Goal: Task Accomplishment & Management: Complete application form

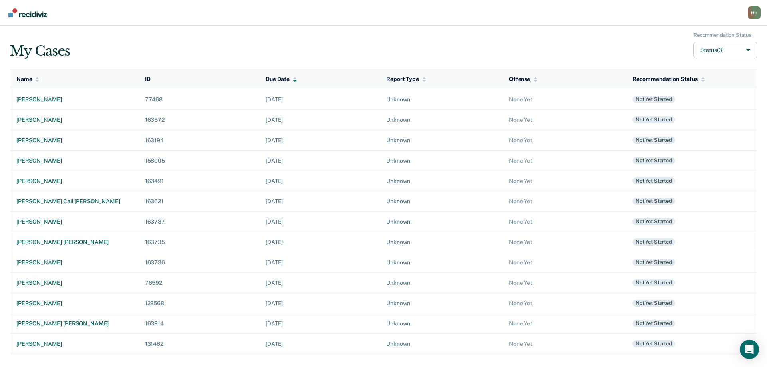
click at [58, 99] on div "[PERSON_NAME]" at bounding box center [74, 99] width 116 height 7
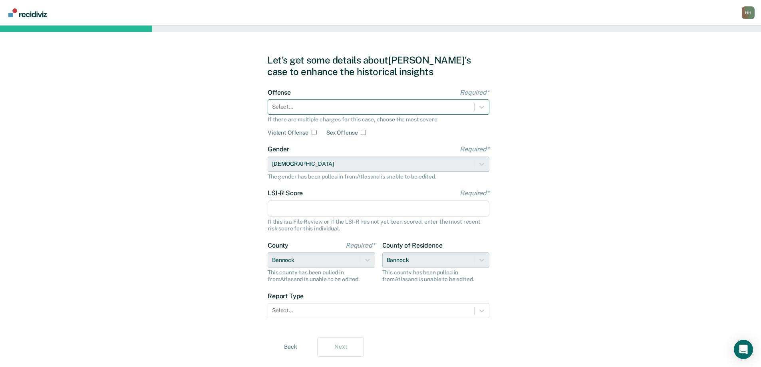
click at [299, 104] on div at bounding box center [371, 107] width 198 height 8
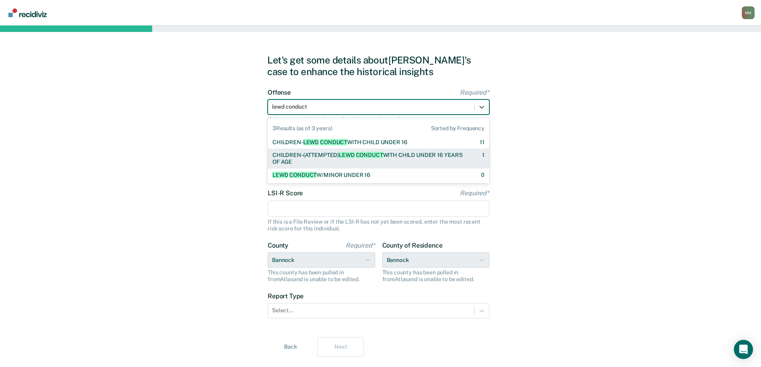
type input "lewd conduct"
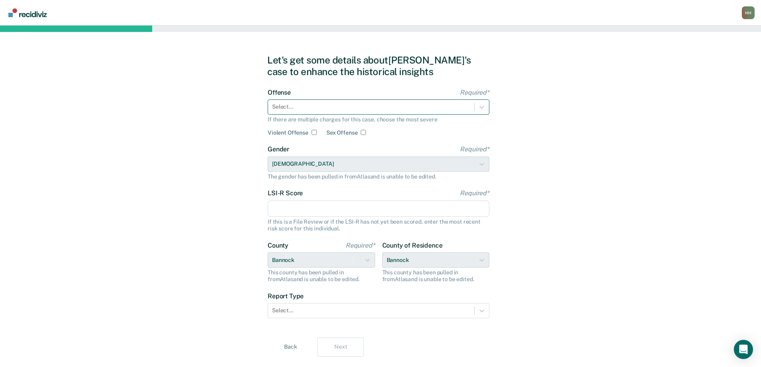
click at [334, 107] on div at bounding box center [371, 107] width 198 height 8
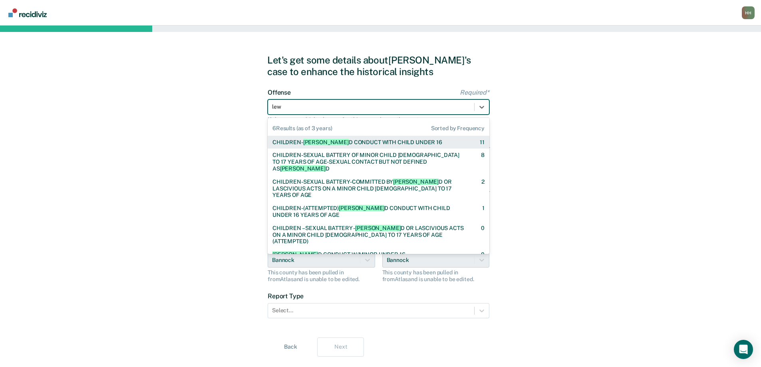
type input "lewd"
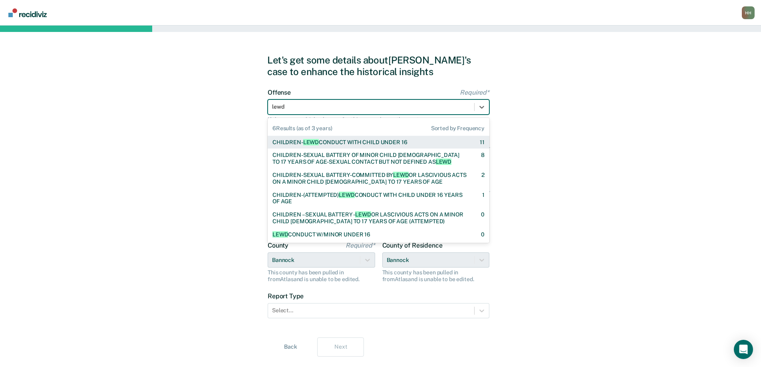
click at [351, 142] on div "CHILDREN- [PERSON_NAME] CONDUCT WITH CHILD UNDER 16" at bounding box center [339, 142] width 135 height 7
checkbox input "true"
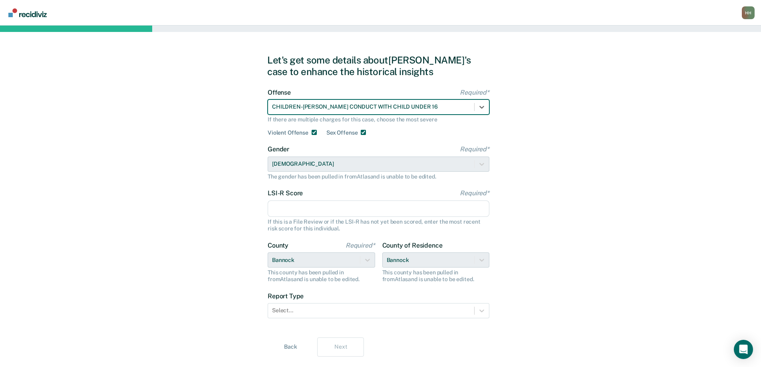
click at [315, 208] on input "LSI-R Score Required*" at bounding box center [379, 208] width 222 height 17
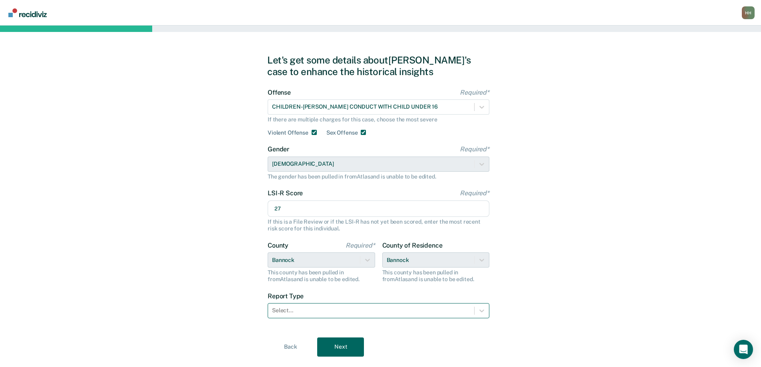
type input "27"
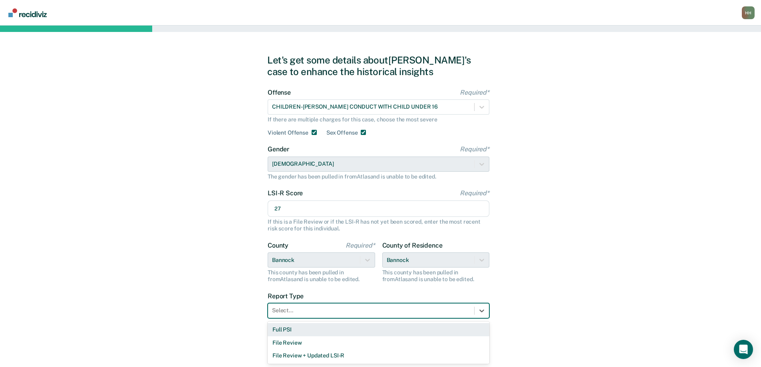
click at [320, 310] on div at bounding box center [371, 310] width 198 height 8
click at [297, 330] on div "Full PSI" at bounding box center [379, 329] width 222 height 13
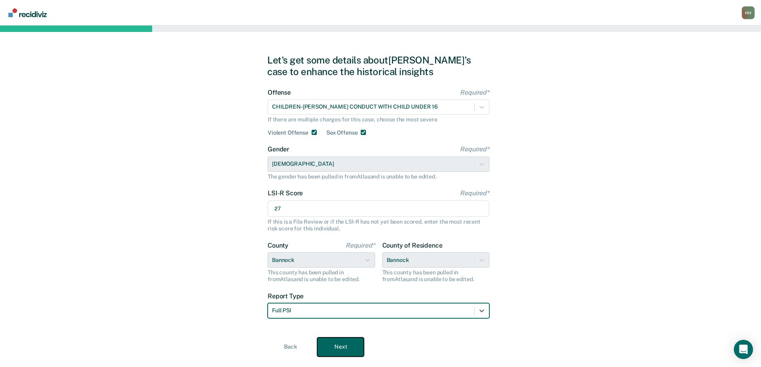
click at [341, 346] on button "Next" at bounding box center [340, 346] width 47 height 19
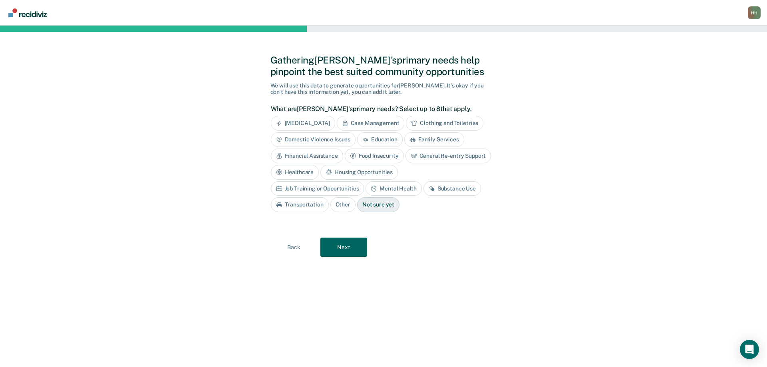
click at [367, 122] on div "Case Management" at bounding box center [371, 123] width 68 height 15
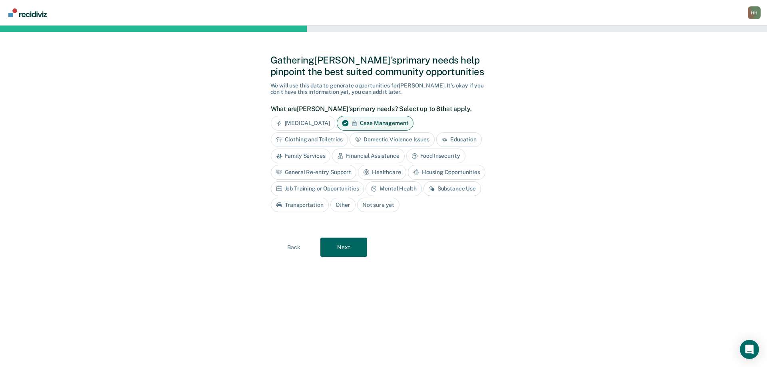
click at [383, 154] on div "Financial Assistance" at bounding box center [368, 156] width 72 height 15
click at [346, 247] on button "Next" at bounding box center [343, 247] width 47 height 19
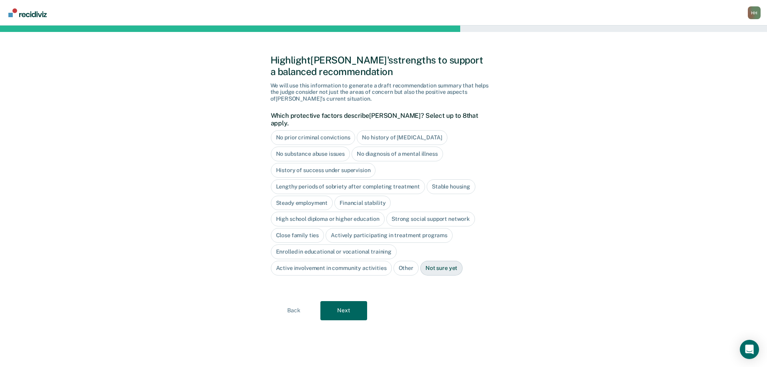
click at [404, 147] on div "No diagnosis of a mental illness" at bounding box center [396, 154] width 91 height 15
click at [361, 212] on div "High school diploma or higher education" at bounding box center [328, 219] width 114 height 15
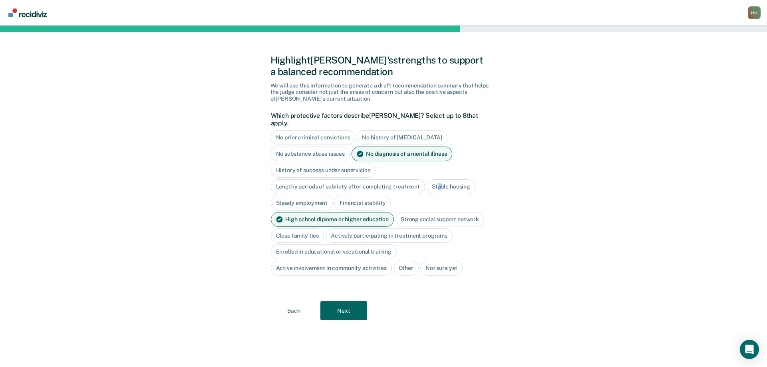
click at [436, 179] on div "Stable housing" at bounding box center [451, 186] width 49 height 15
click at [349, 301] on button "Next" at bounding box center [343, 310] width 47 height 19
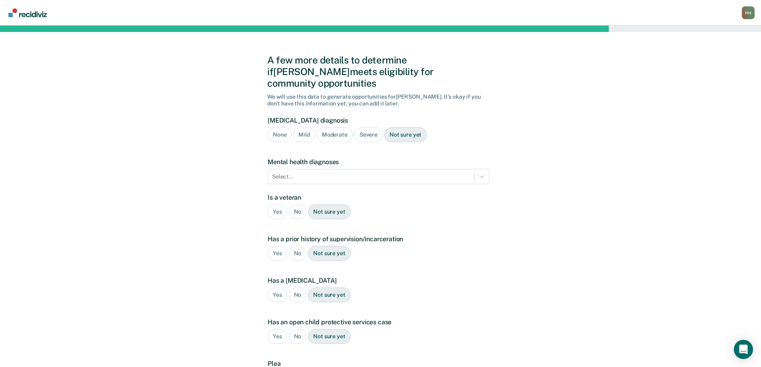
click at [304, 127] on div "Mild" at bounding box center [304, 134] width 22 height 15
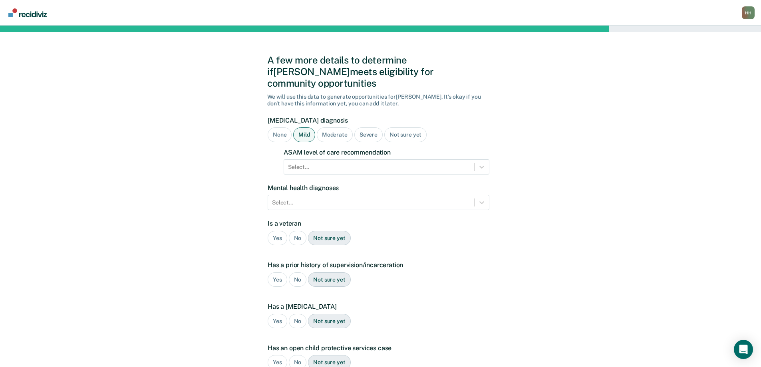
click at [281, 127] on div "None" at bounding box center [280, 134] width 24 height 15
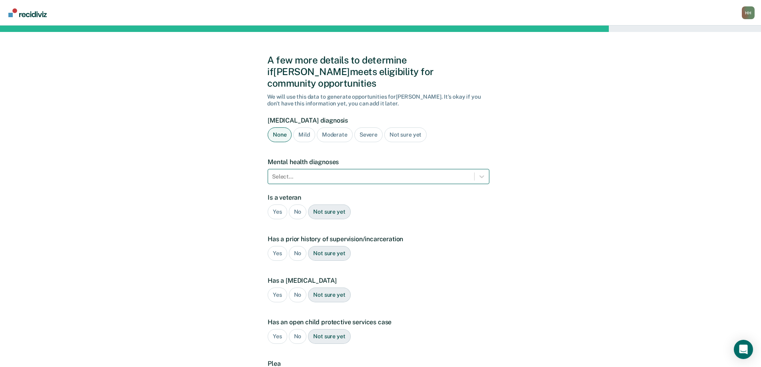
click at [300, 173] on div at bounding box center [371, 177] width 198 height 8
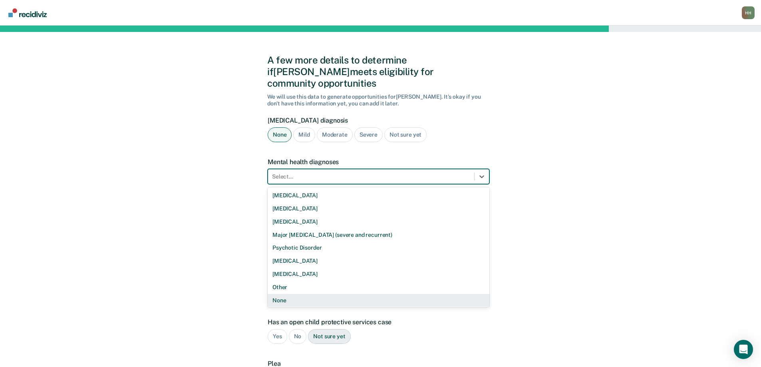
click at [282, 294] on div "None" at bounding box center [379, 300] width 222 height 13
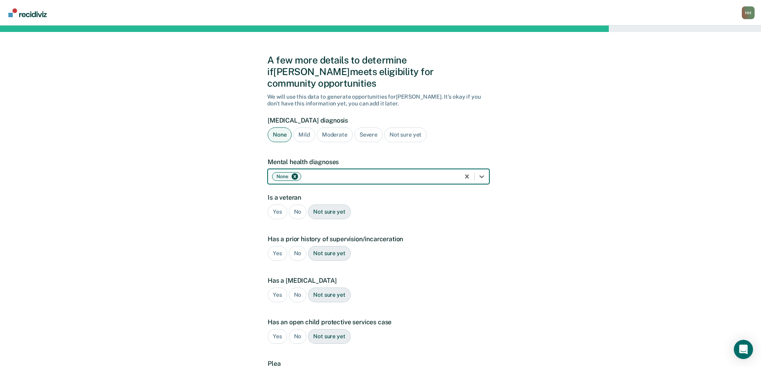
click at [297, 204] on div "No" at bounding box center [298, 211] width 18 height 15
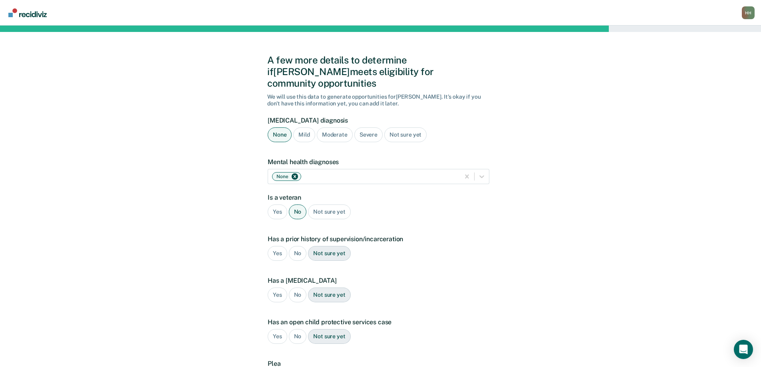
click at [277, 246] on div "Yes" at bounding box center [278, 253] width 20 height 15
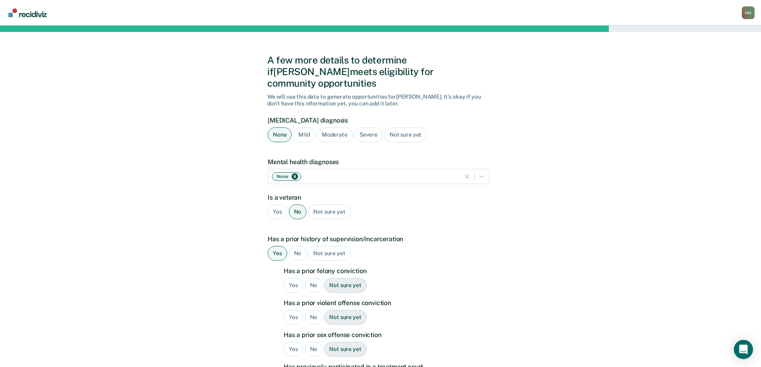
click at [296, 278] on div "Yes" at bounding box center [294, 285] width 20 height 15
click at [290, 310] on div "Yes" at bounding box center [294, 317] width 20 height 15
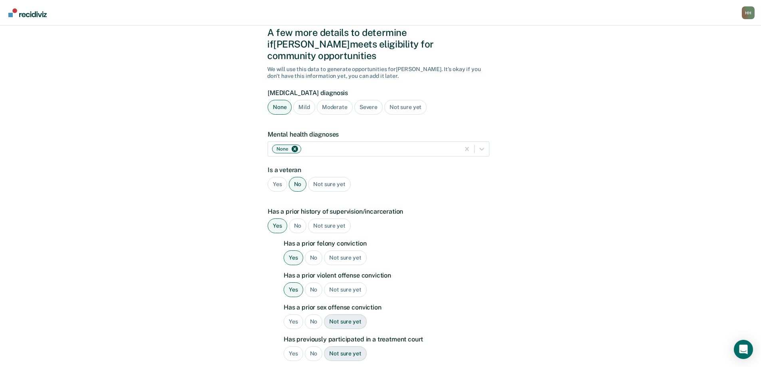
scroll to position [120, 0]
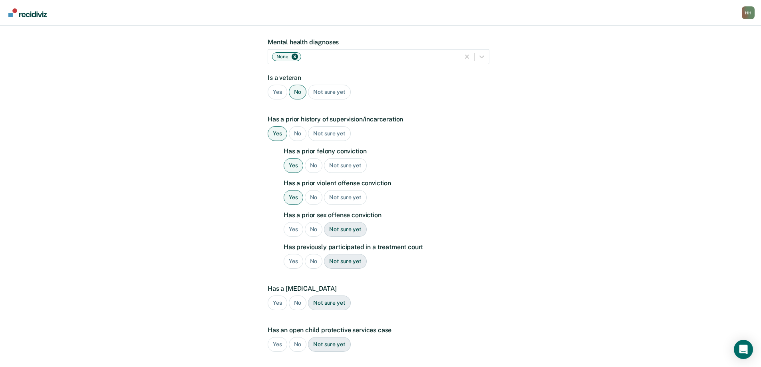
click at [291, 222] on div "Yes" at bounding box center [294, 229] width 20 height 15
click at [293, 254] on div "Yes" at bounding box center [294, 261] width 20 height 15
click at [297, 296] on div "No" at bounding box center [298, 303] width 18 height 15
click at [300, 337] on div "No" at bounding box center [298, 344] width 18 height 15
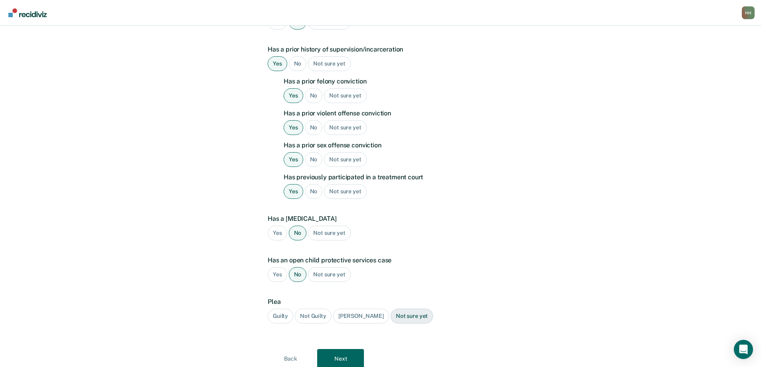
scroll to position [208, 0]
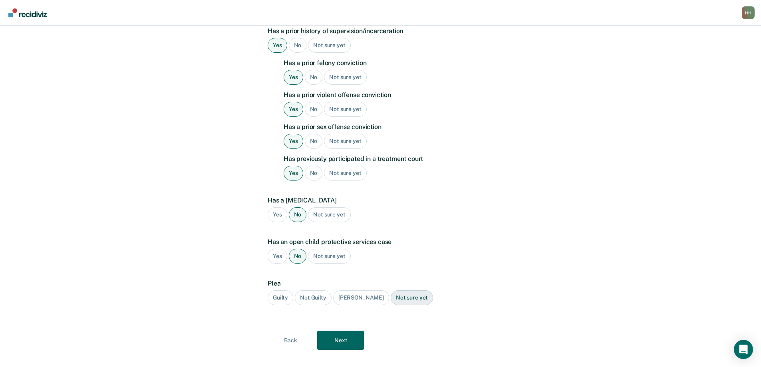
click at [280, 290] on div "Guilty" at bounding box center [281, 297] width 26 height 15
click at [337, 331] on button "Next" at bounding box center [340, 340] width 47 height 19
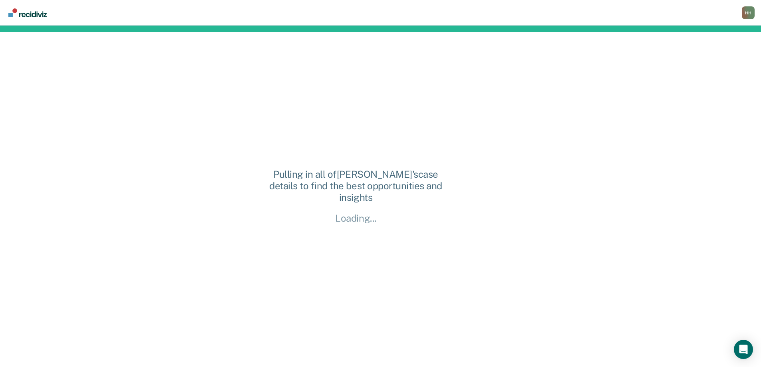
scroll to position [0, 0]
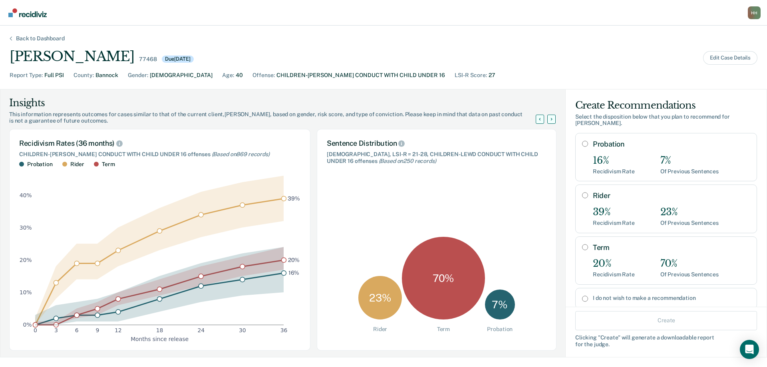
click at [582, 244] on input "Term" at bounding box center [585, 247] width 6 height 6
radio input "true"
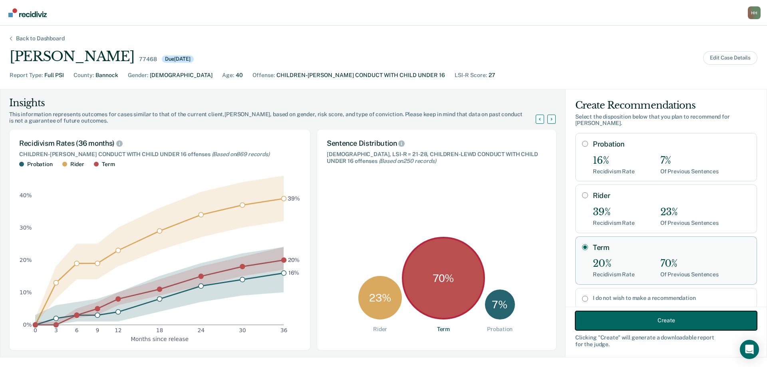
click at [626, 320] on button "Create" at bounding box center [666, 320] width 182 height 19
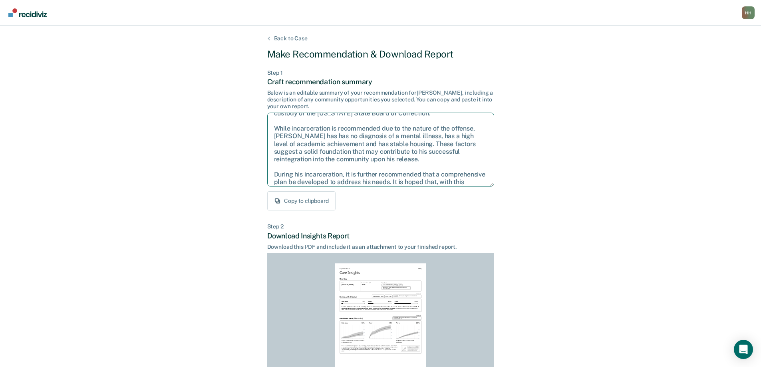
scroll to position [44, 0]
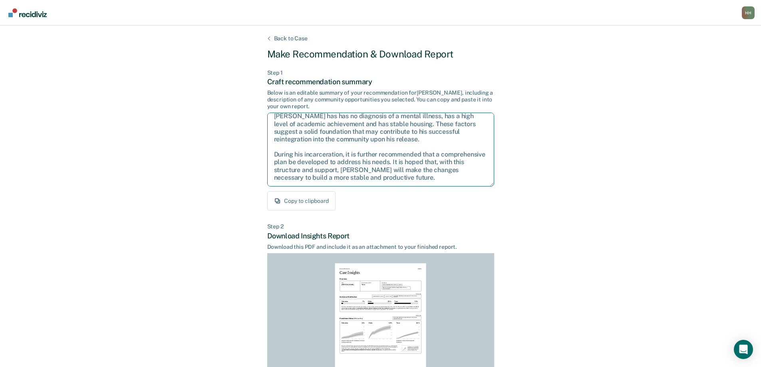
drag, startPoint x: 272, startPoint y: 121, endPoint x: 464, endPoint y: 183, distance: 201.4
click at [464, 183] on textarea "Given the circumstances of this case, it is recommended that [PERSON_NAME] be s…" at bounding box center [380, 150] width 227 height 74
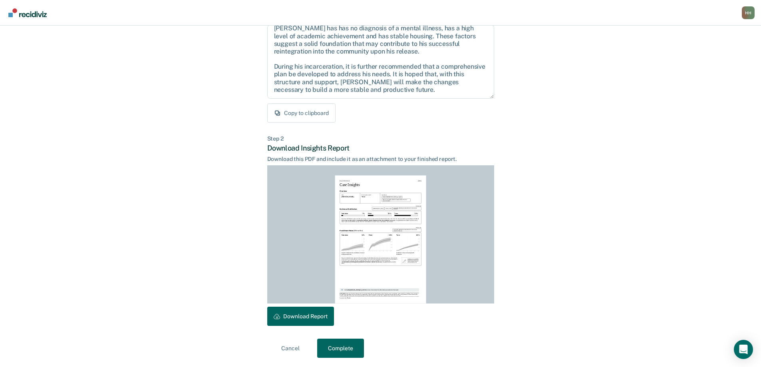
scroll to position [88, 0]
click at [315, 315] on button "Download Report" at bounding box center [300, 315] width 67 height 19
click at [345, 347] on button "Complete" at bounding box center [340, 347] width 47 height 19
